Goal: Task Accomplishment & Management: Use online tool/utility

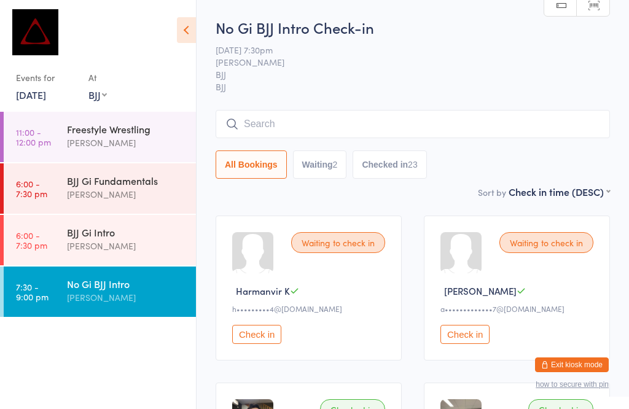
select select "1"
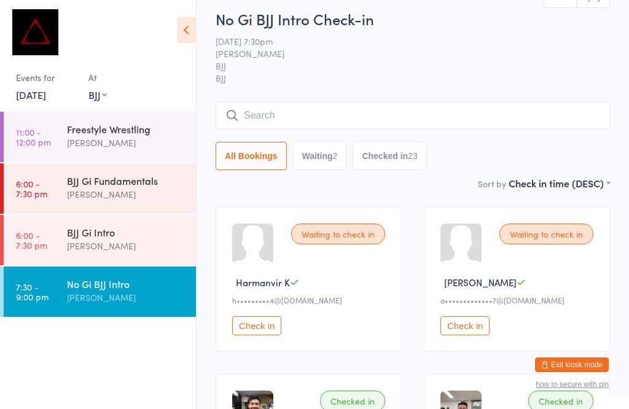
scroll to position [9, 0]
click at [389, 115] on input "search" at bounding box center [412, 115] width 394 height 28
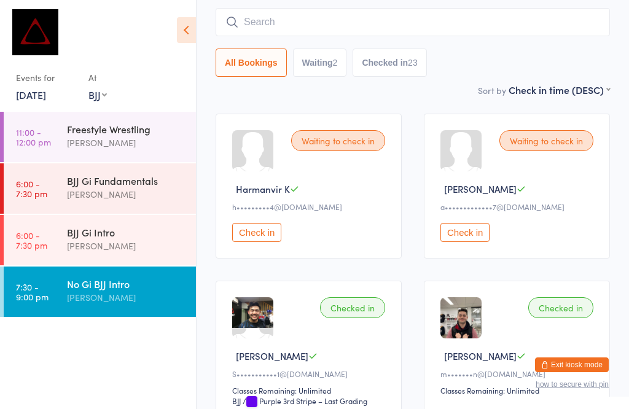
scroll to position [111, 0]
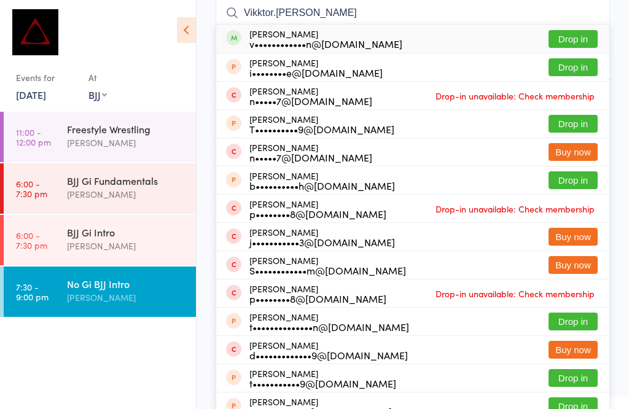
type input "Vikktor.[PERSON_NAME]"
click at [573, 37] on button "Drop in" at bounding box center [572, 39] width 49 height 18
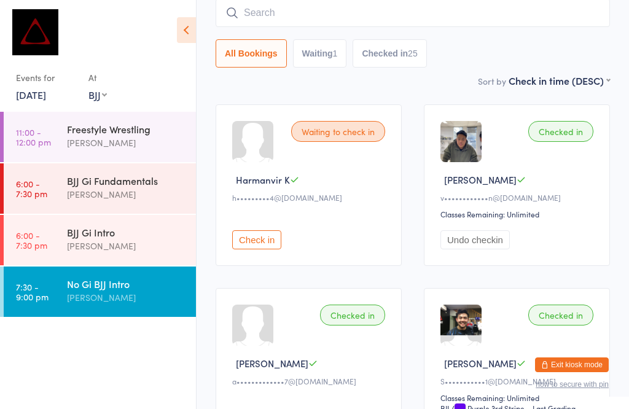
click at [118, 245] on div "[PERSON_NAME]" at bounding box center [126, 246] width 118 height 14
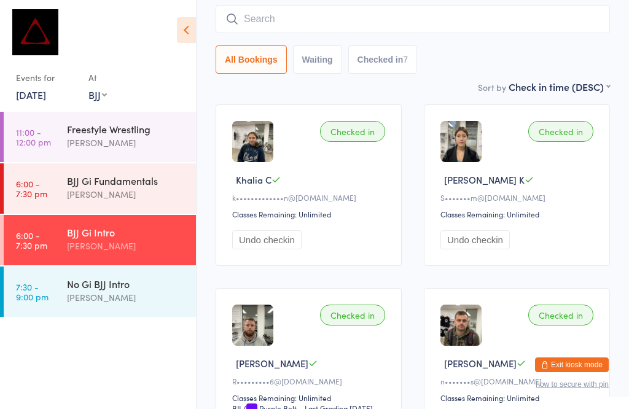
scroll to position [1, 0]
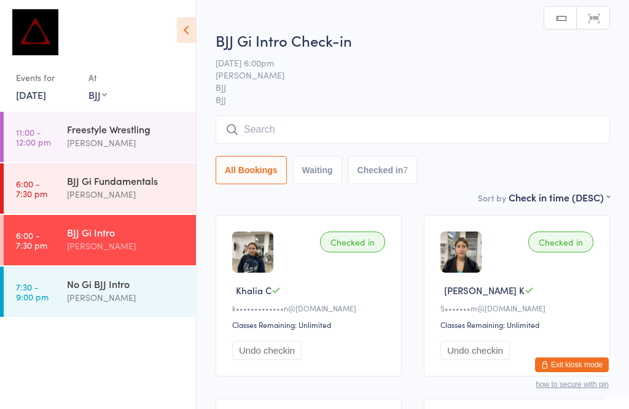
click at [166, 187] on div "BJJ Gi Fundamentals" at bounding box center [126, 181] width 118 height 14
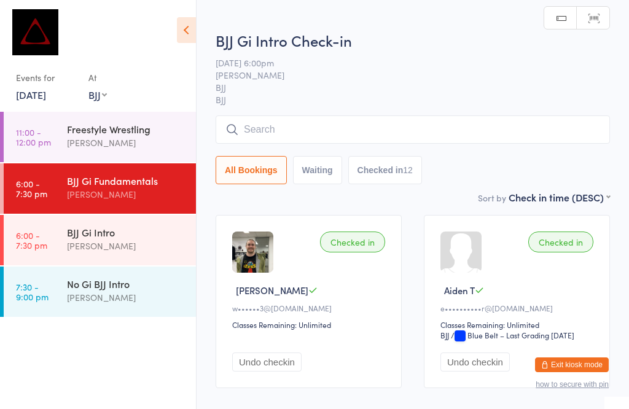
click at [145, 246] on div "[PERSON_NAME]" at bounding box center [126, 246] width 118 height 14
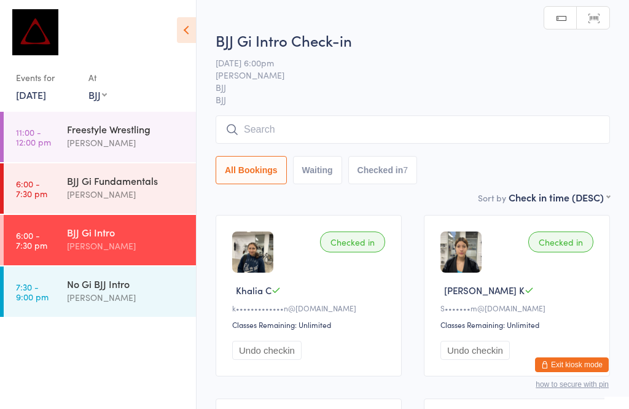
click at [317, 126] on input "search" at bounding box center [412, 129] width 394 height 28
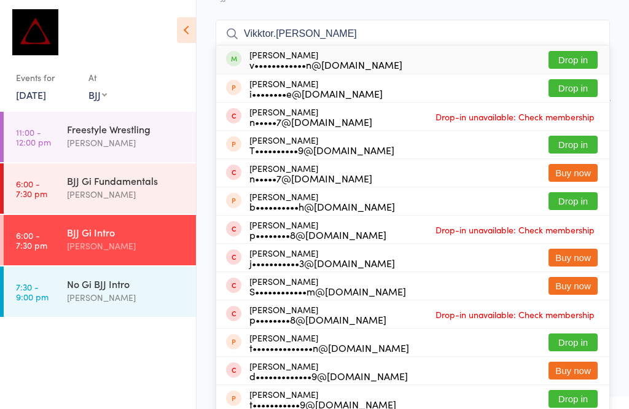
scroll to position [87, 0]
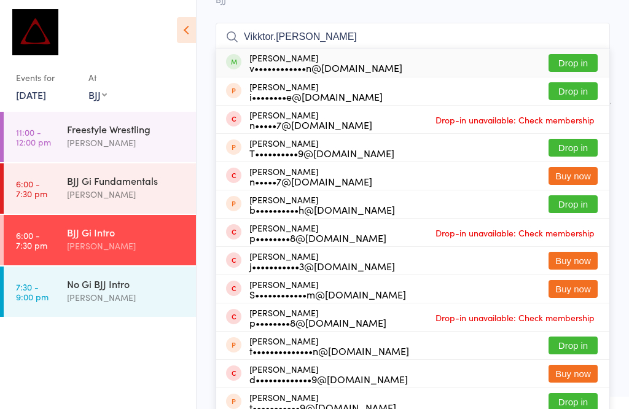
type input "Vikktor.[PERSON_NAME]"
click at [572, 63] on button "Drop in" at bounding box center [572, 63] width 49 height 18
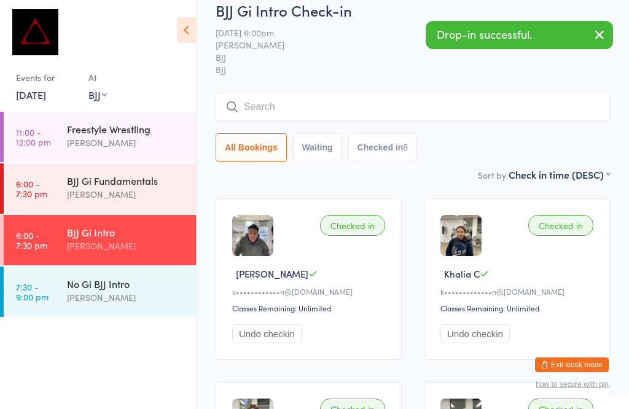
scroll to position [18, 0]
